Goal: Find specific page/section

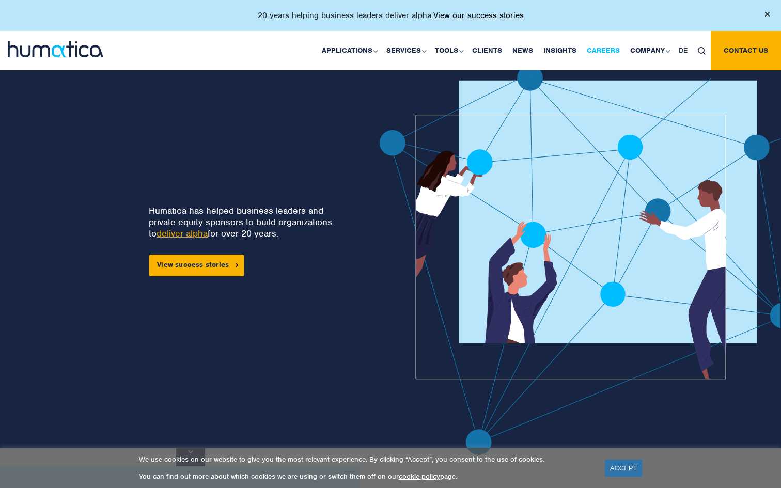
click at [614, 49] on link "Careers" at bounding box center [603, 50] width 43 height 39
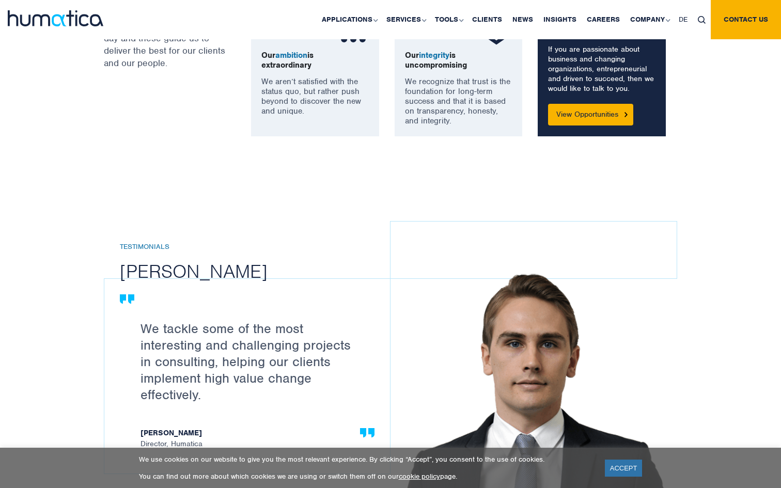
scroll to position [950, 0]
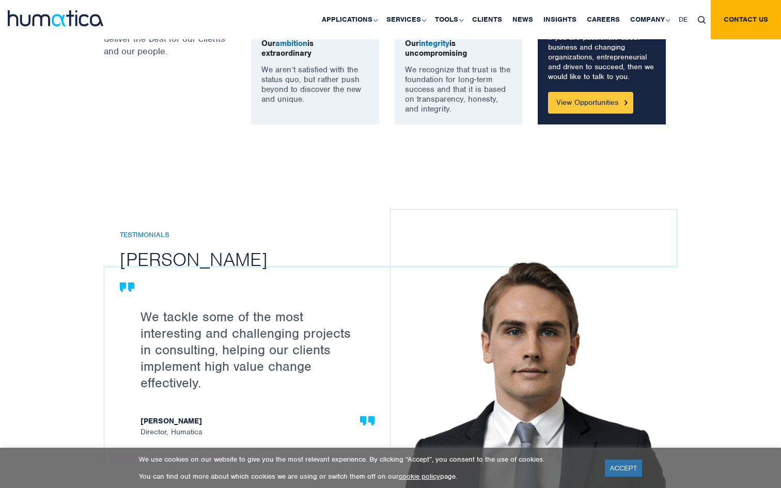
click at [578, 103] on link "View Opportunities" at bounding box center [590, 103] width 85 height 22
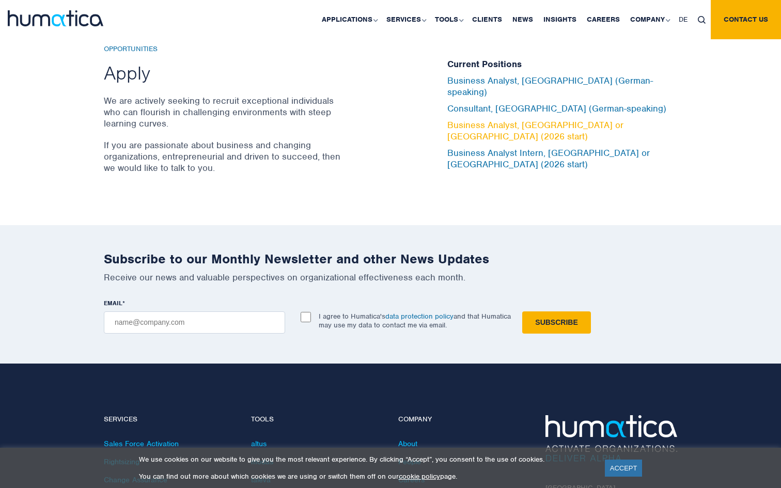
click at [562, 123] on link "Business Analyst, [GEOGRAPHIC_DATA] or [GEOGRAPHIC_DATA] (2026 start)" at bounding box center [536, 130] width 176 height 23
